Goal: Task Accomplishment & Management: Complete application form

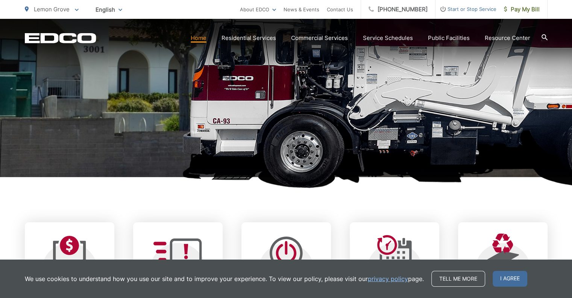
scroll to position [188, 0]
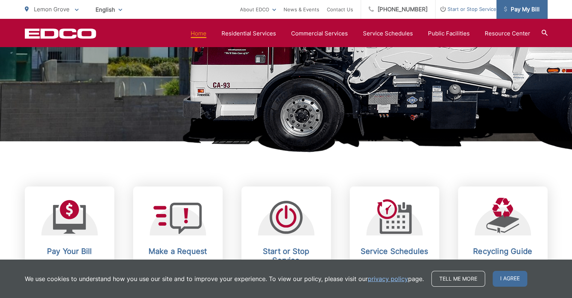
click at [524, 6] on span "Pay My Bill" at bounding box center [522, 9] width 36 height 9
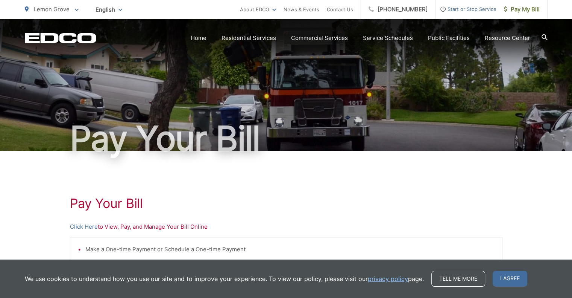
click at [469, 8] on span "Start or Stop Service" at bounding box center [466, 9] width 61 height 9
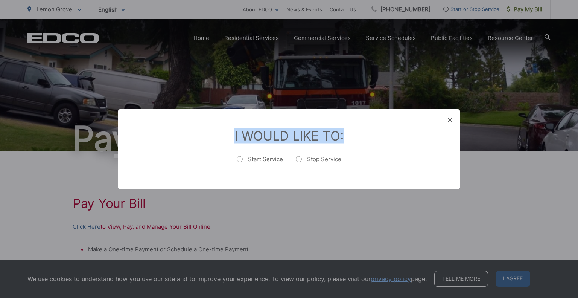
click at [448, 118] on div "Entry Status None In Progress Completed None None In Progress Completed I Would…" at bounding box center [289, 149] width 342 height 80
click at [450, 117] on icon at bounding box center [449, 119] width 5 height 5
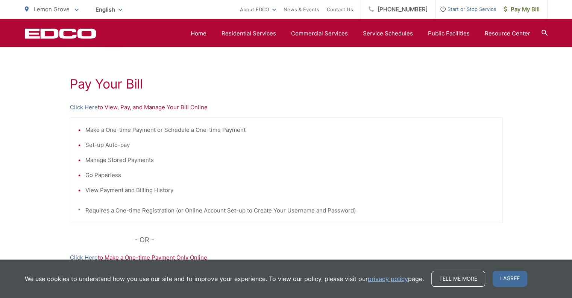
scroll to position [49, 0]
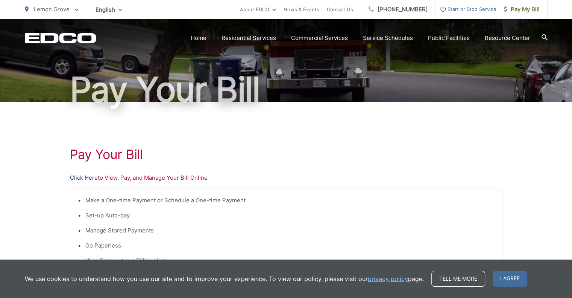
click at [79, 176] on link "Click Here" at bounding box center [84, 177] width 28 height 9
